Goal: Information Seeking & Learning: Learn about a topic

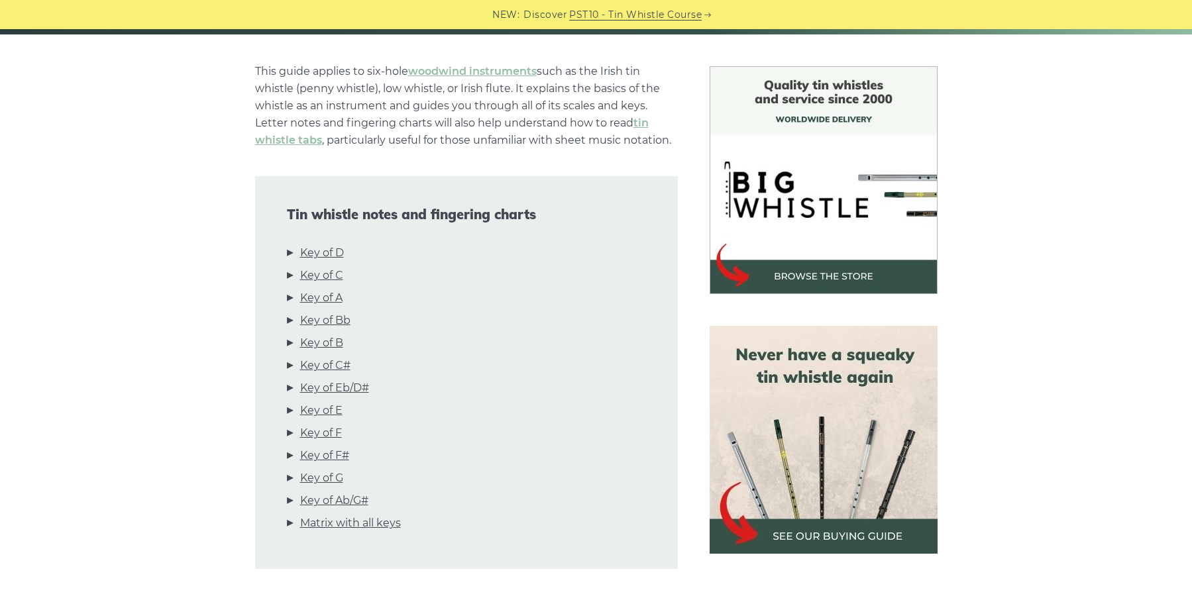
scroll to position [331, 0]
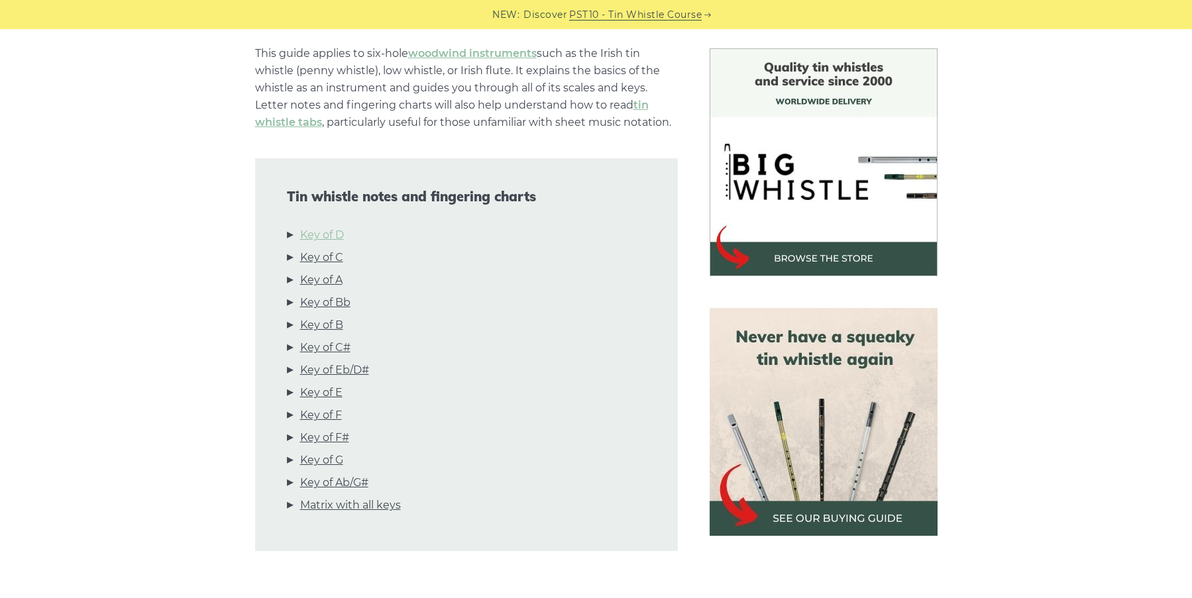
click at [333, 237] on link "Key of D" at bounding box center [322, 235] width 44 height 17
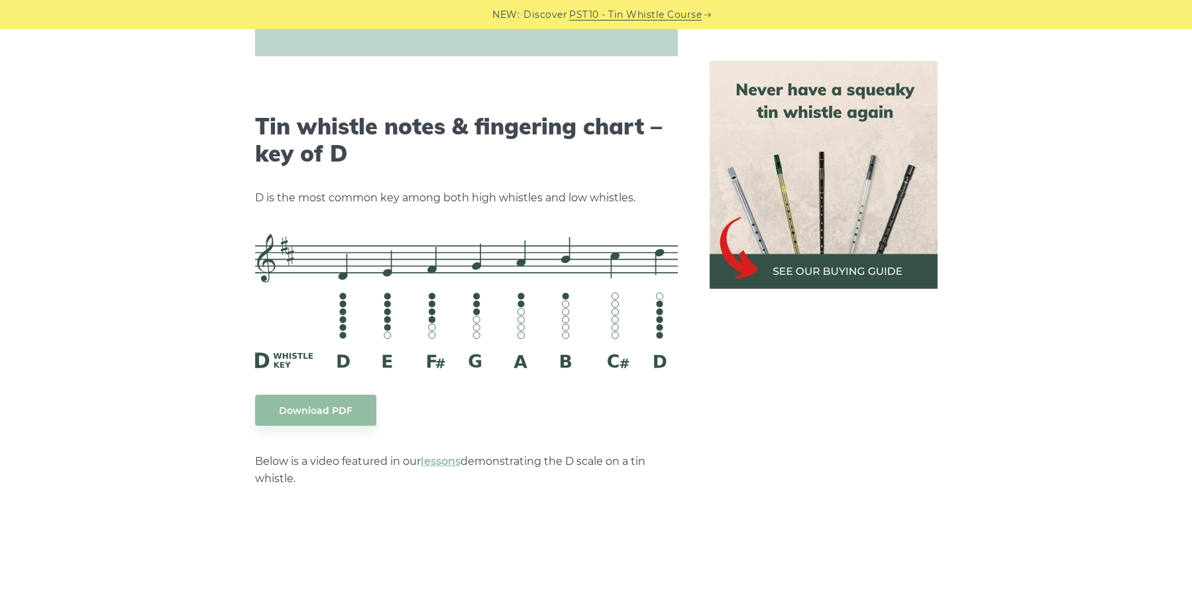
scroll to position [2065, 0]
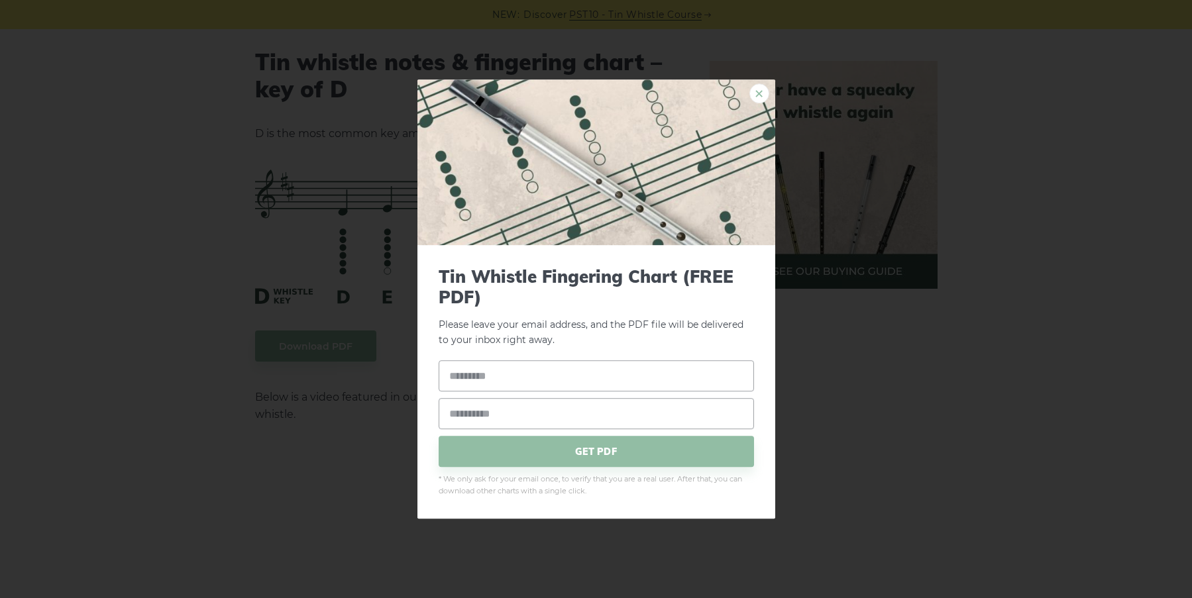
click at [759, 95] on link "×" at bounding box center [759, 93] width 20 height 20
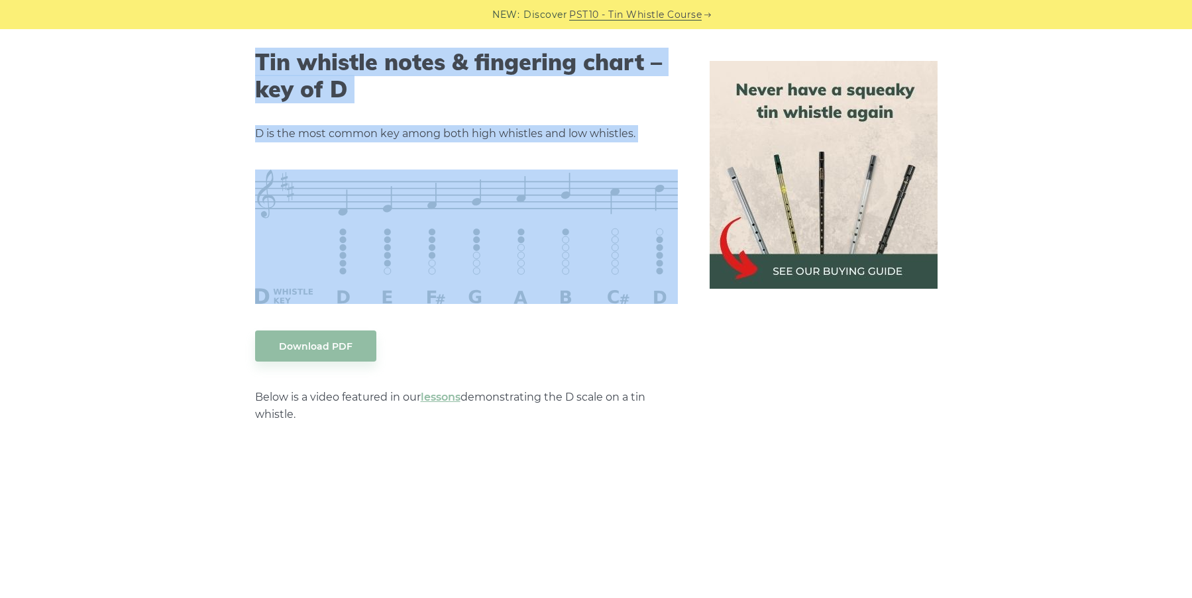
drag, startPoint x: 233, startPoint y: 42, endPoint x: 288, endPoint y: 310, distance: 273.8
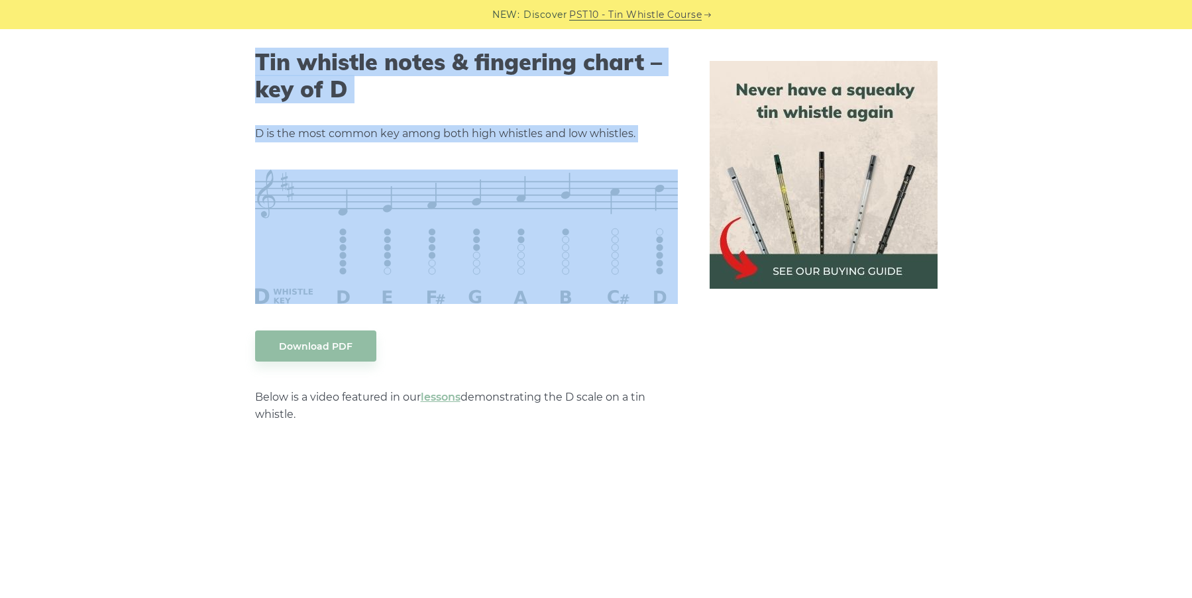
drag, startPoint x: 238, startPoint y: 40, endPoint x: 348, endPoint y: 307, distance: 288.2
